Goal: Information Seeking & Learning: Learn about a topic

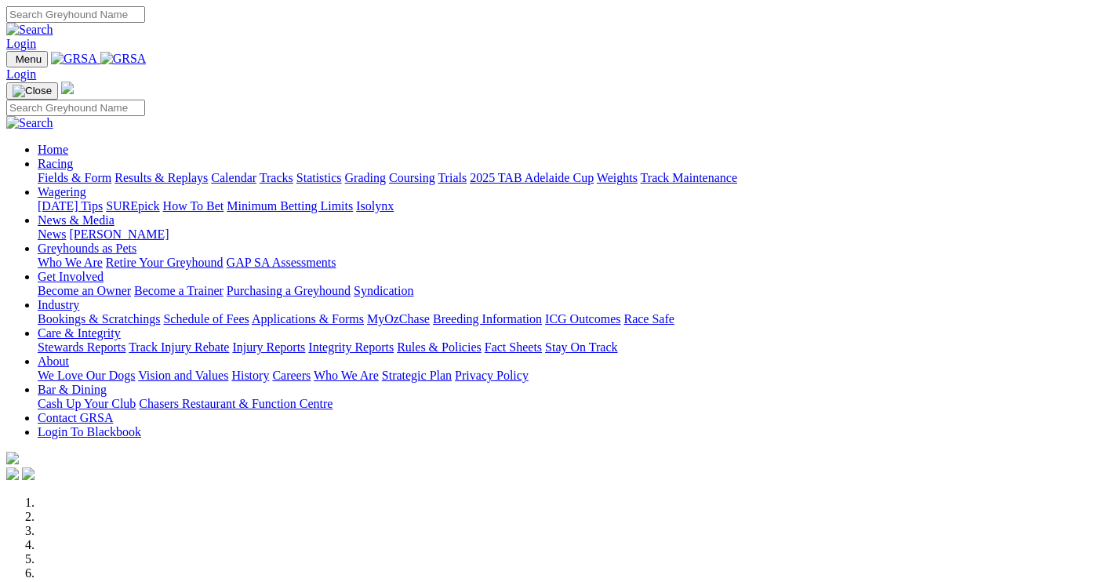
click at [69, 355] on link "About" at bounding box center [53, 361] width 31 height 13
click at [379, 369] on link "Who We Are" at bounding box center [346, 375] width 65 height 13
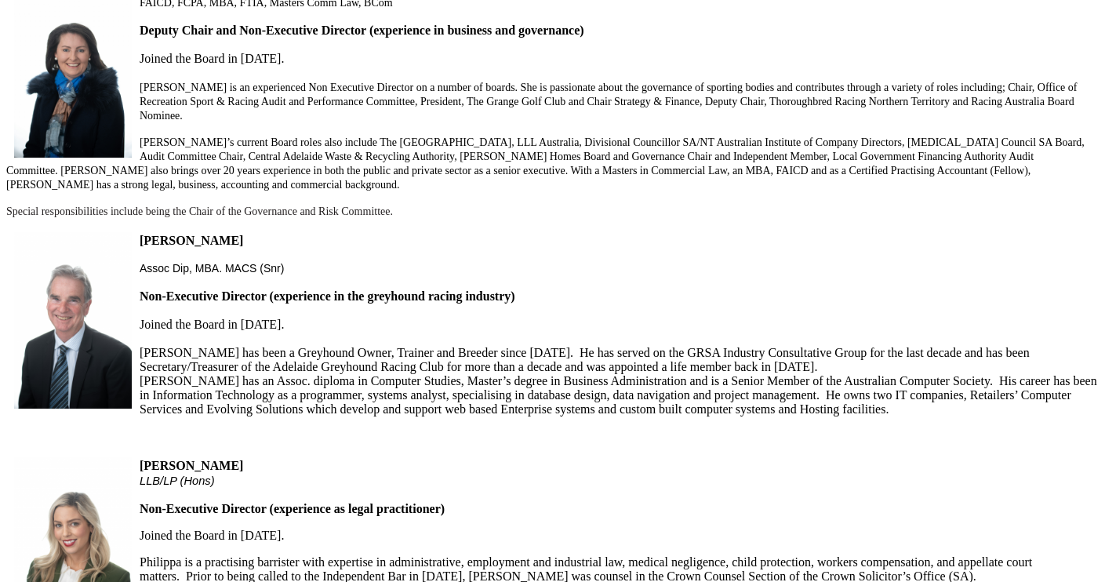
scroll to position [945, 0]
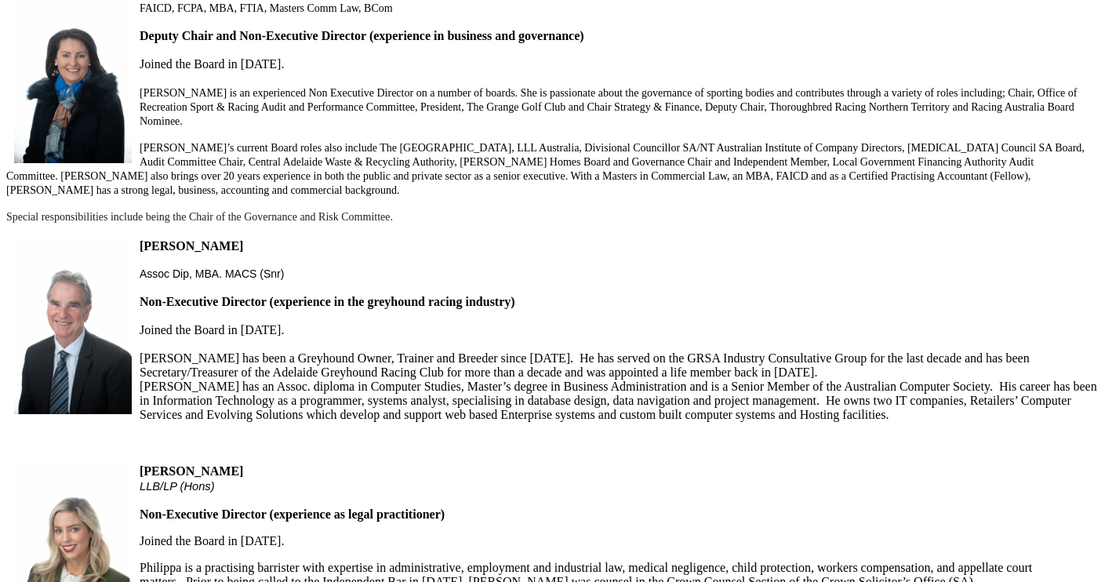
drag, startPoint x: 383, startPoint y: 295, endPoint x: 328, endPoint y: 299, distance: 55.1
drag, startPoint x: 328, startPoint y: 299, endPoint x: 381, endPoint y: 295, distance: 53.5
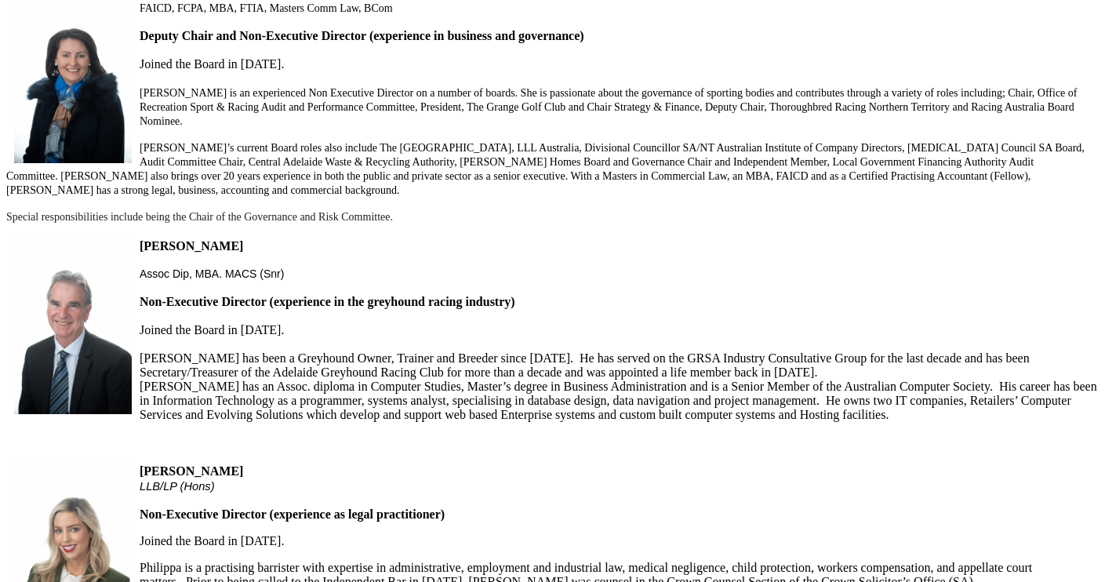
drag, startPoint x: 382, startPoint y: 294, endPoint x: 330, endPoint y: 296, distance: 52.6
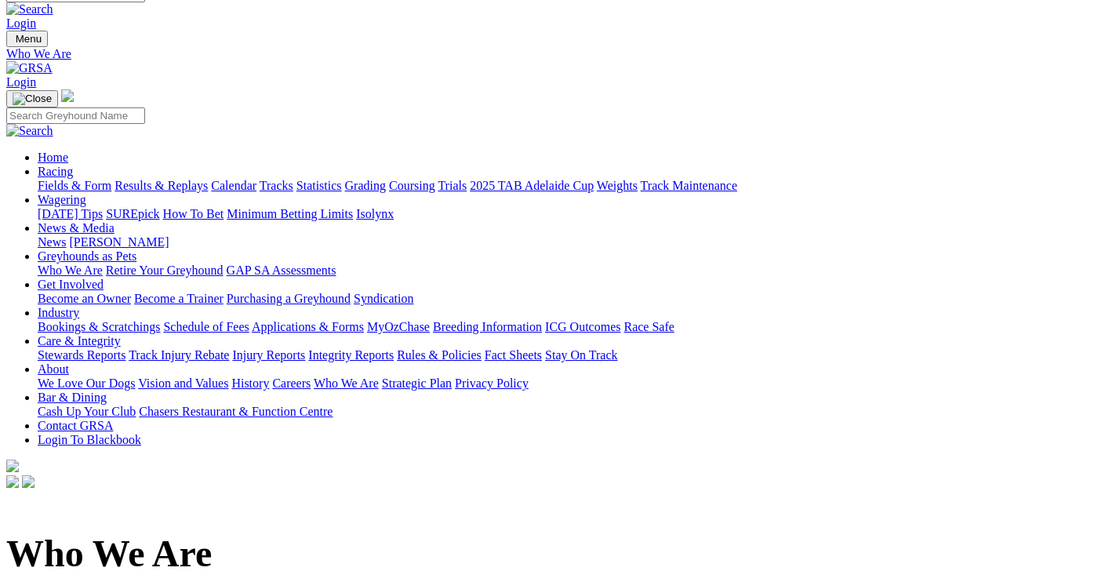
scroll to position [0, 0]
